Goal: Task Accomplishment & Management: Manage account settings

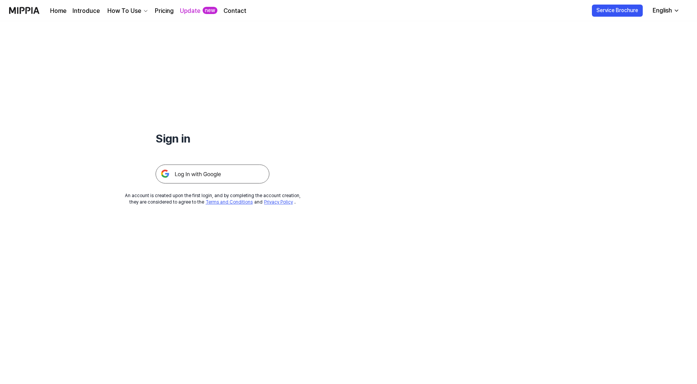
click at [257, 184] on img at bounding box center [212, 174] width 114 height 19
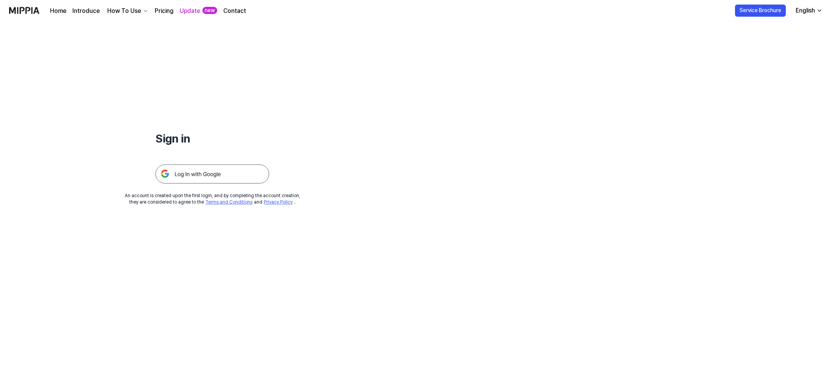
click at [66, 14] on link "Home" at bounding box center [58, 10] width 16 height 9
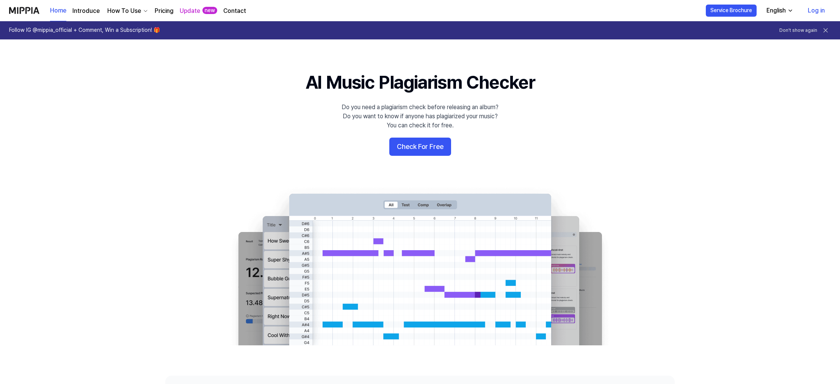
click at [66, 13] on link "Home" at bounding box center [58, 10] width 16 height 21
click at [696, 14] on link "Log in" at bounding box center [816, 10] width 29 height 21
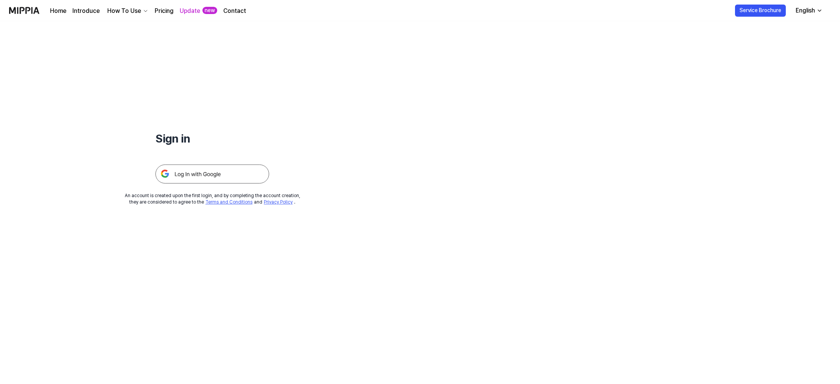
click at [231, 184] on img at bounding box center [212, 174] width 114 height 19
click at [66, 14] on link "Home" at bounding box center [58, 10] width 16 height 9
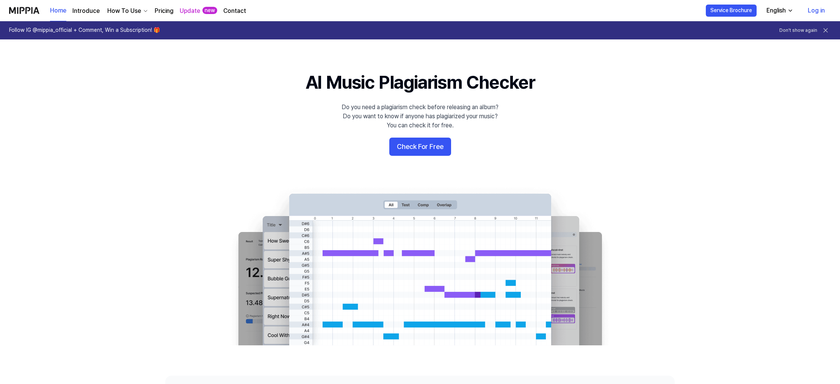
click at [788, 11] on icon "button" at bounding box center [791, 11] width 6 height 6
click at [608, 113] on 배너 "AI Music Plagiarism Checker Do you need a plagiarism check before releasing an …" at bounding box center [420, 208] width 546 height 276
click at [810, 10] on link "Log in" at bounding box center [816, 10] width 29 height 21
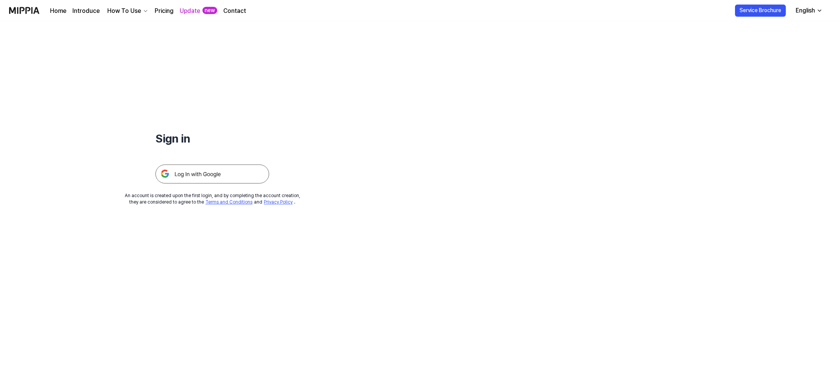
click at [246, 184] on img at bounding box center [212, 174] width 114 height 19
